Goal: Find specific page/section: Find specific page/section

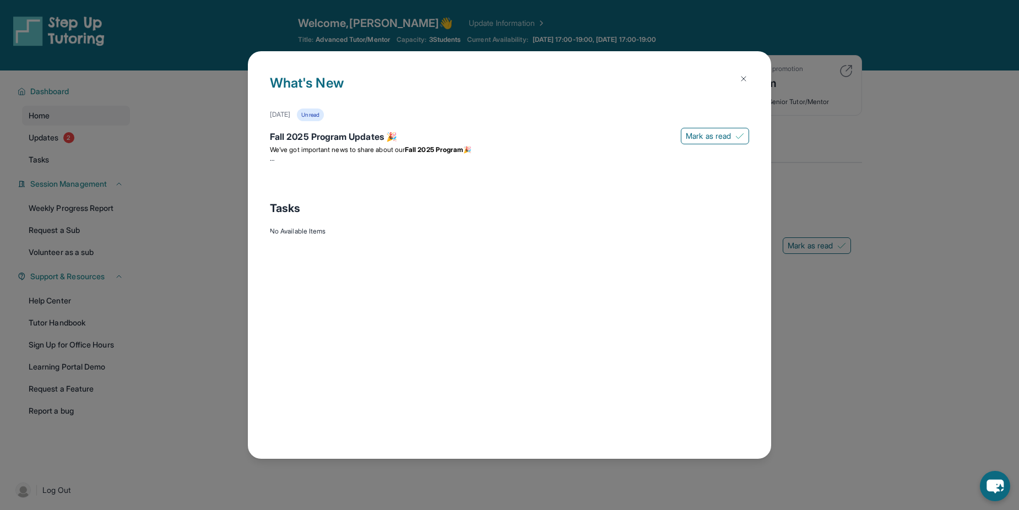
click at [744, 74] on img at bounding box center [743, 78] width 9 height 9
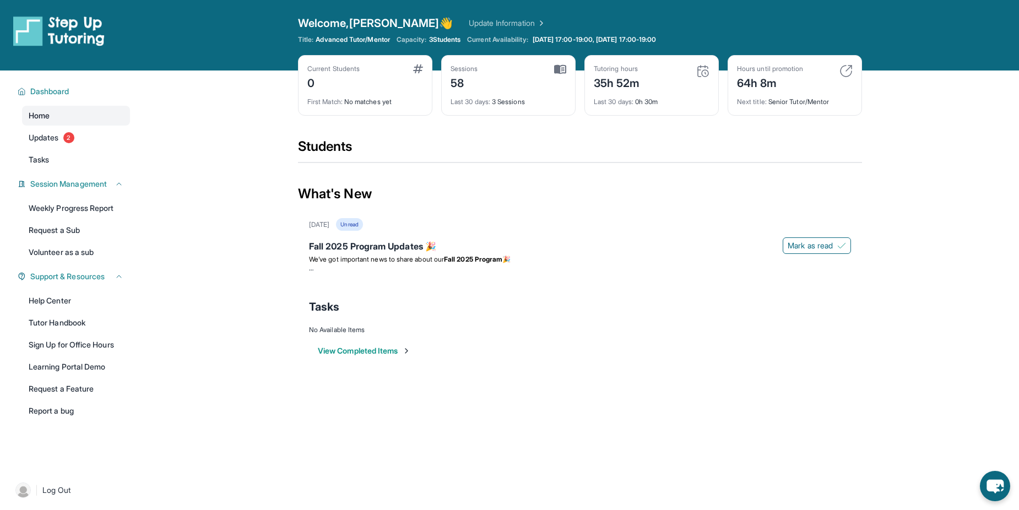
click at [50, 108] on link "Home" at bounding box center [76, 116] width 108 height 20
click at [48, 137] on span "Updates" at bounding box center [44, 137] width 30 height 11
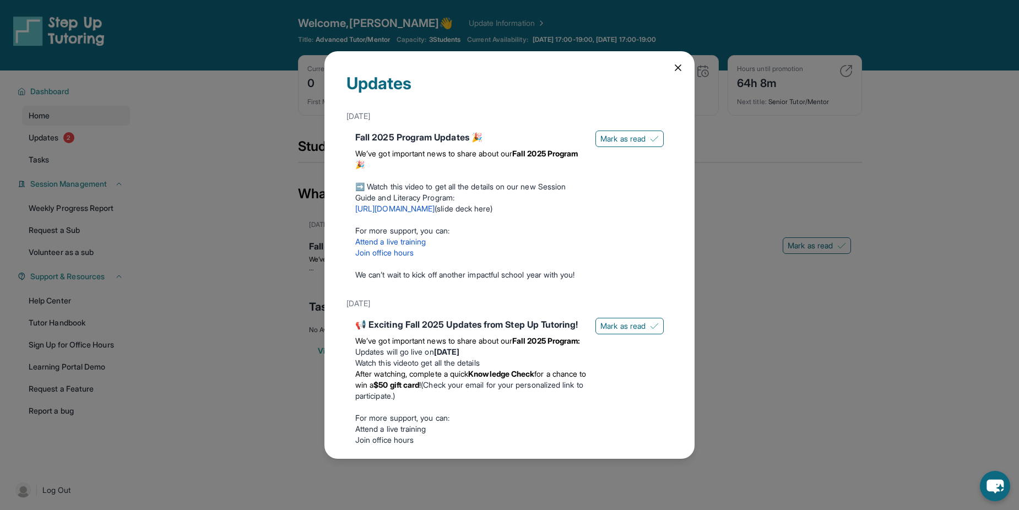
click at [673, 67] on icon at bounding box center [678, 67] width 11 height 11
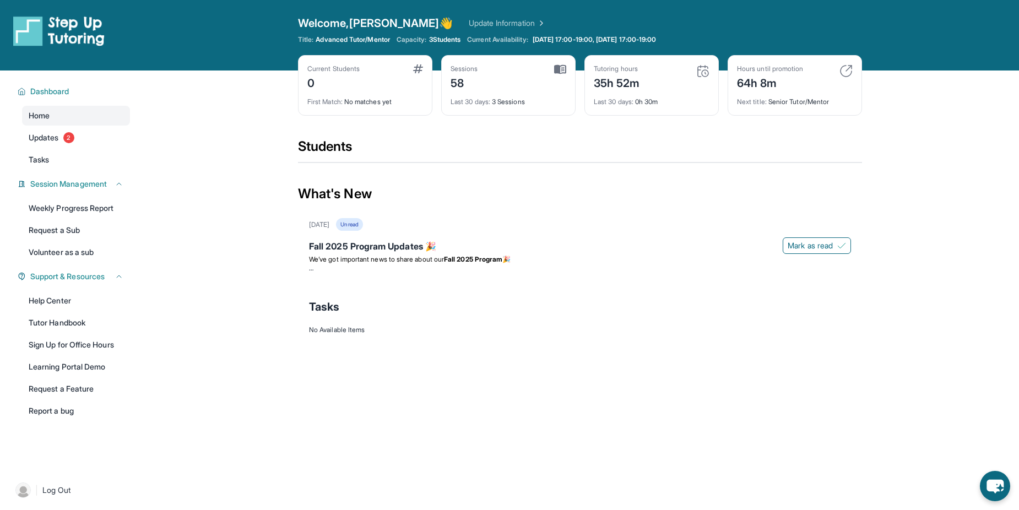
click at [349, 150] on div "Students" at bounding box center [580, 150] width 564 height 24
click at [350, 150] on div "Students" at bounding box center [580, 150] width 564 height 24
drag, startPoint x: 350, startPoint y: 150, endPoint x: 371, endPoint y: 149, distance: 20.4
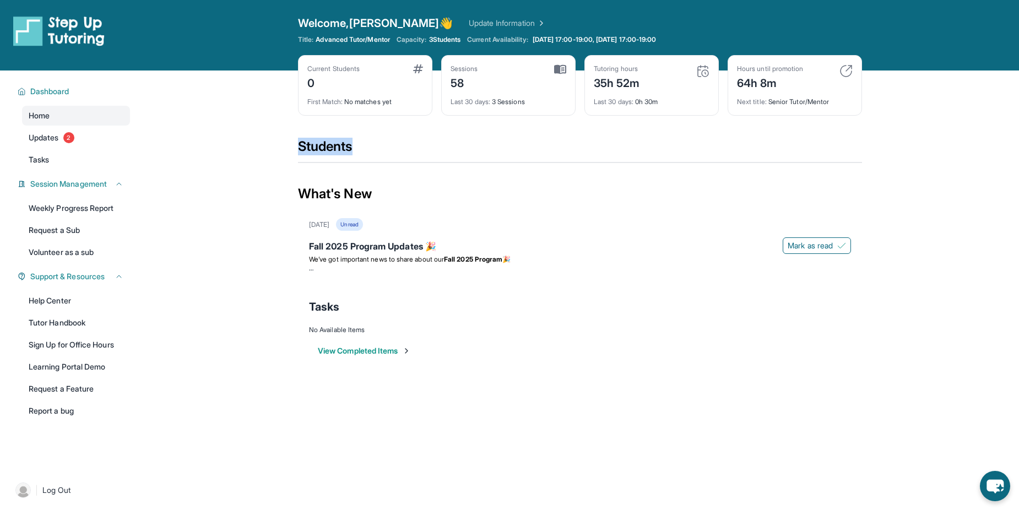
click at [371, 149] on div "Students" at bounding box center [580, 150] width 564 height 24
